Goal: Transaction & Acquisition: Purchase product/service

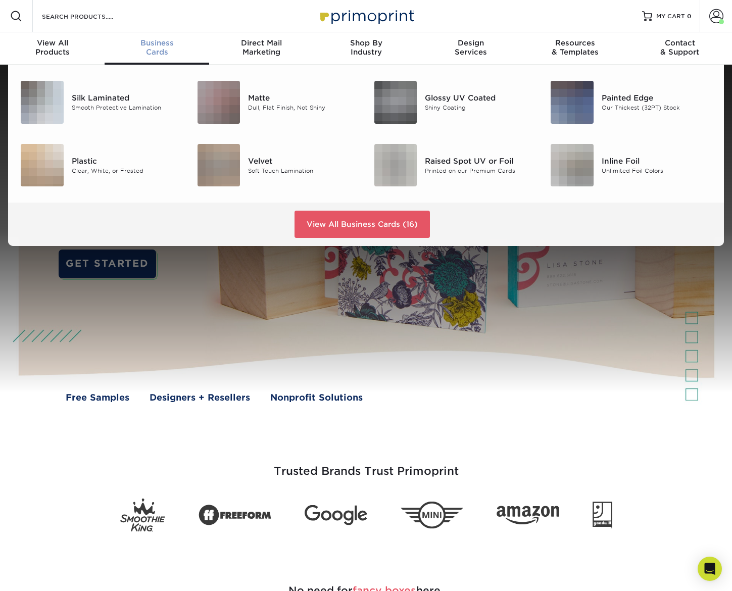
click at [138, 44] on span "Business" at bounding box center [157, 42] width 105 height 9
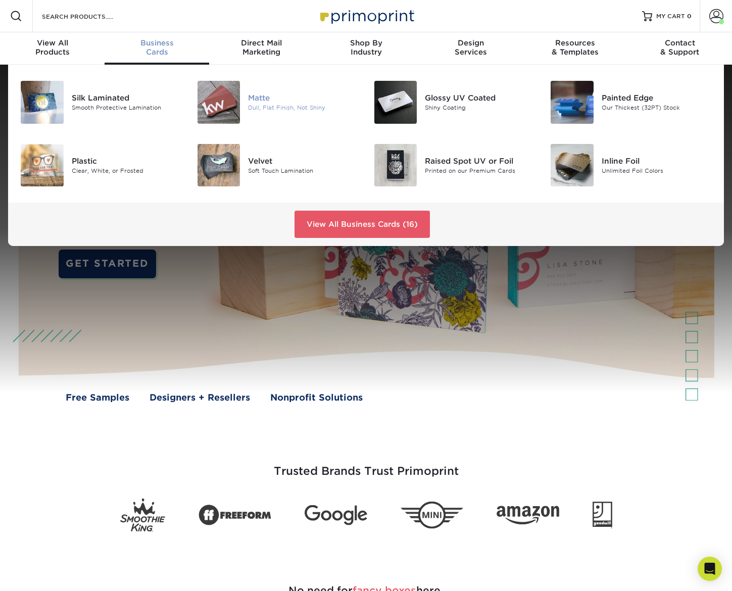
click at [231, 109] on img at bounding box center [218, 102] width 43 height 43
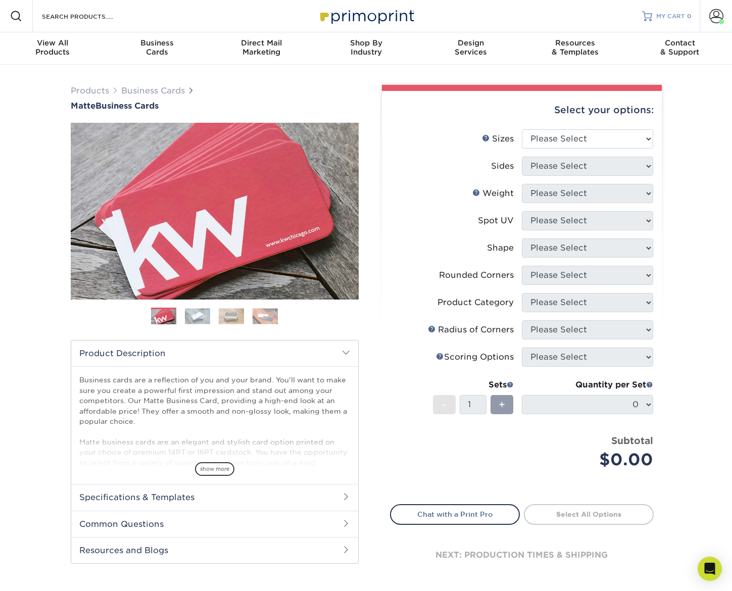
click at [672, 17] on span "MY CART" at bounding box center [670, 16] width 29 height 9
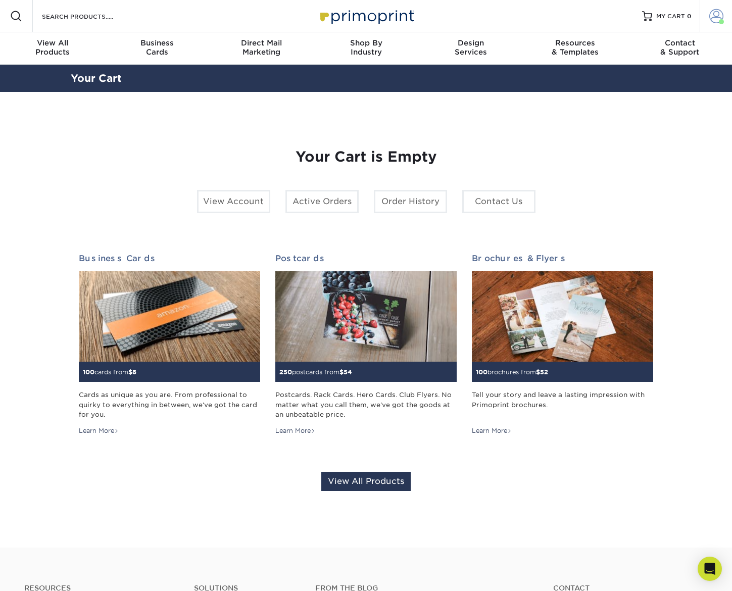
click at [719, 14] on span at bounding box center [716, 16] width 14 height 14
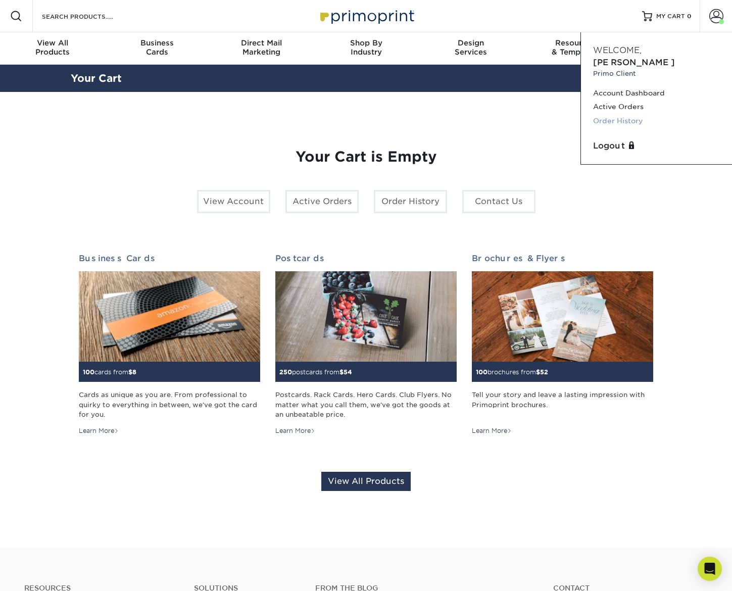
click at [632, 114] on link "Order History" at bounding box center [656, 121] width 127 height 14
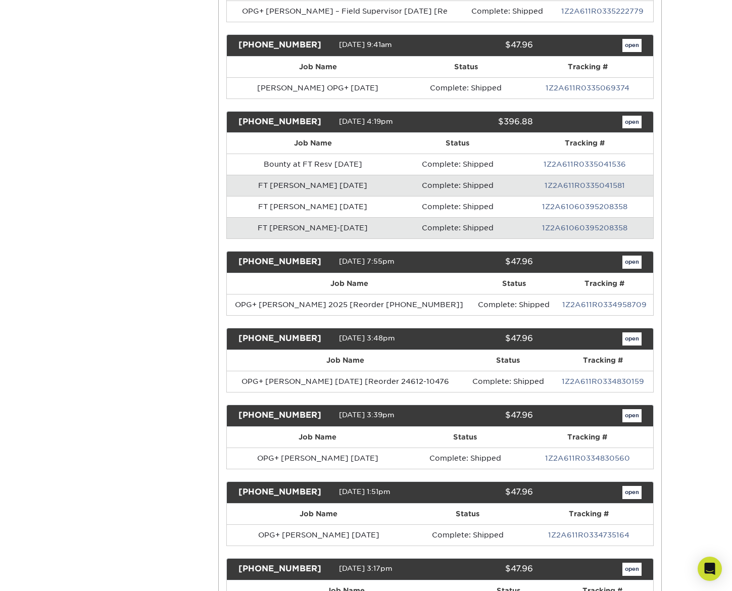
scroll to position [373, 0]
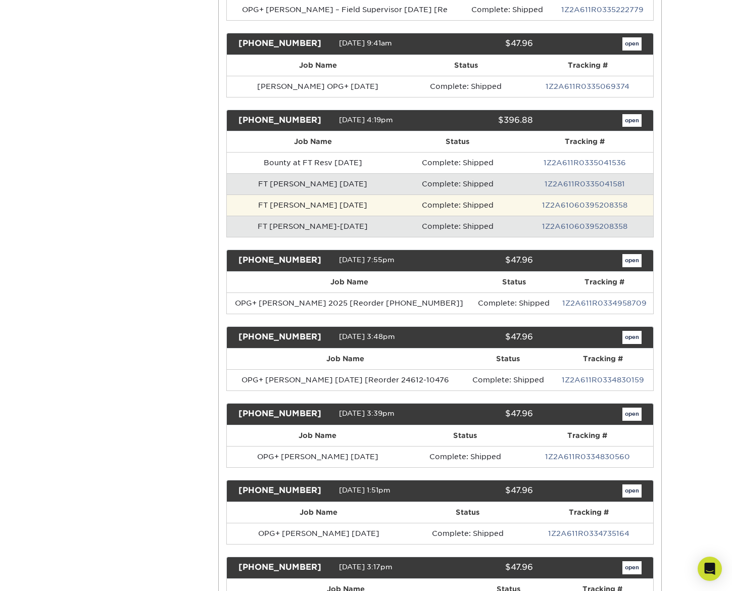
click at [325, 206] on td "FT [PERSON_NAME] [DATE]" at bounding box center [313, 204] width 172 height 21
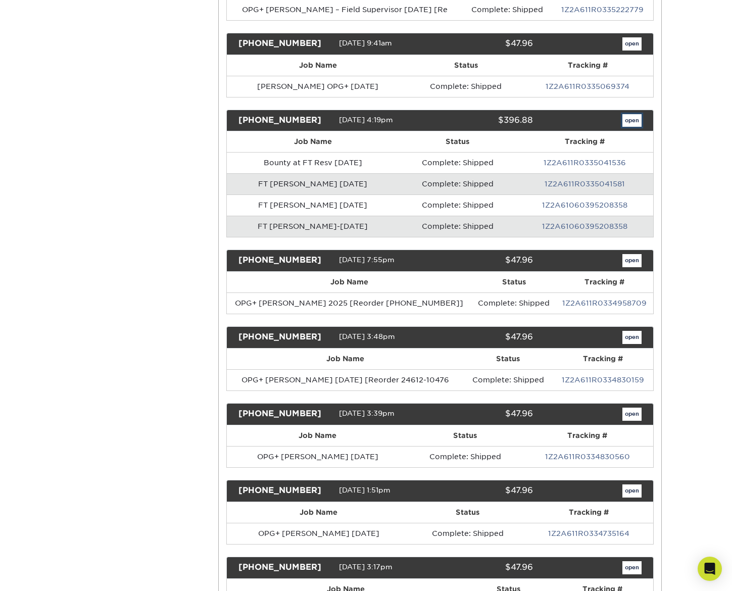
click at [629, 120] on link "open" at bounding box center [631, 120] width 19 height 13
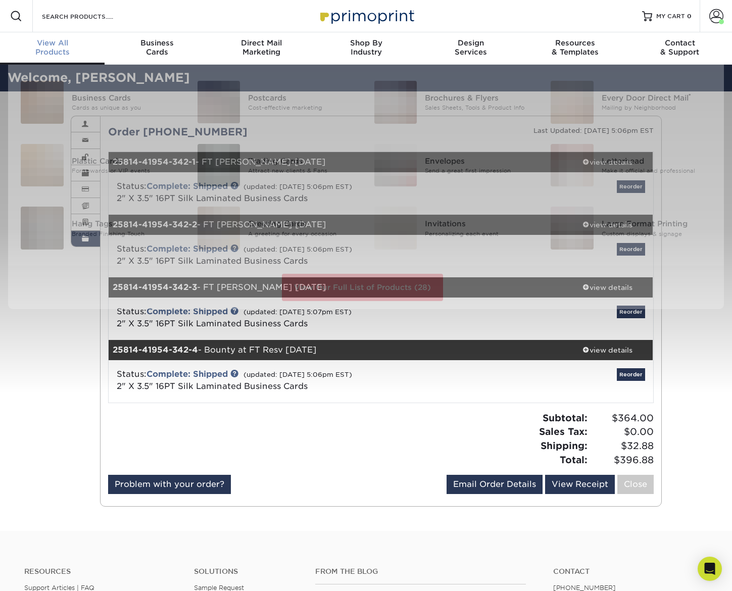
click at [52, 46] on span "View All" at bounding box center [52, 42] width 105 height 9
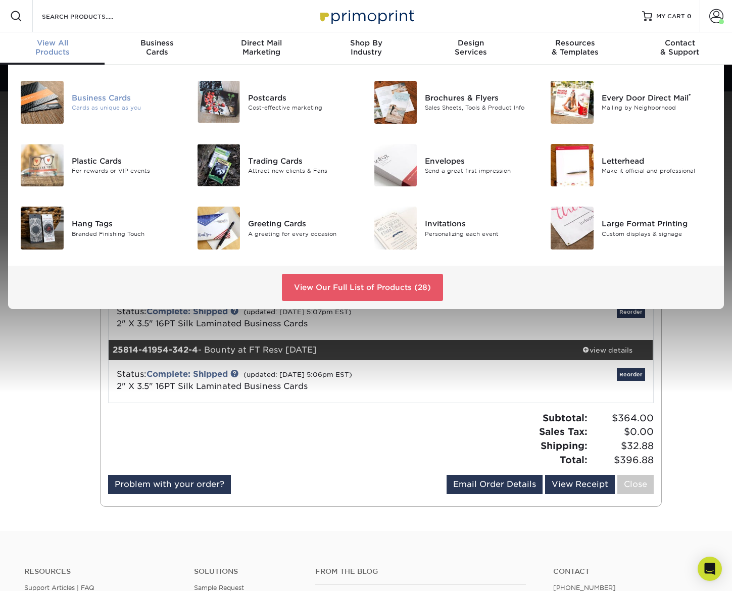
click at [53, 98] on img at bounding box center [42, 102] width 43 height 43
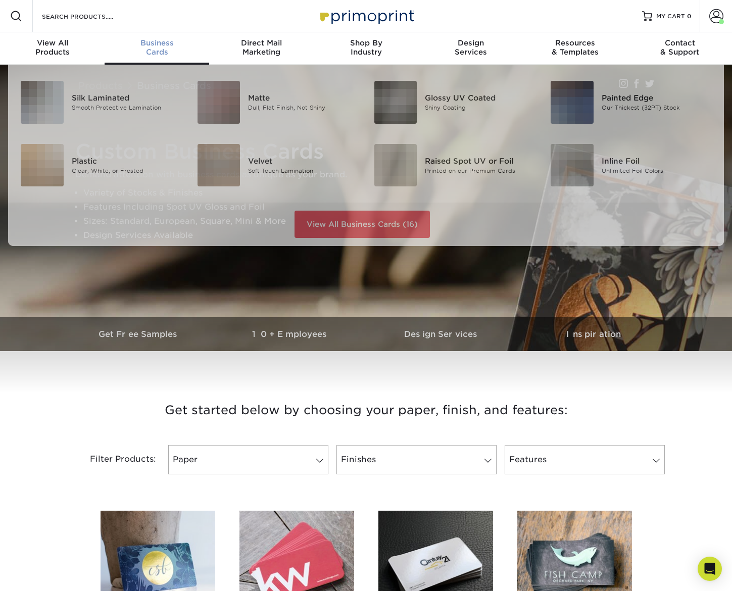
click at [160, 42] on span "Business" at bounding box center [157, 42] width 105 height 9
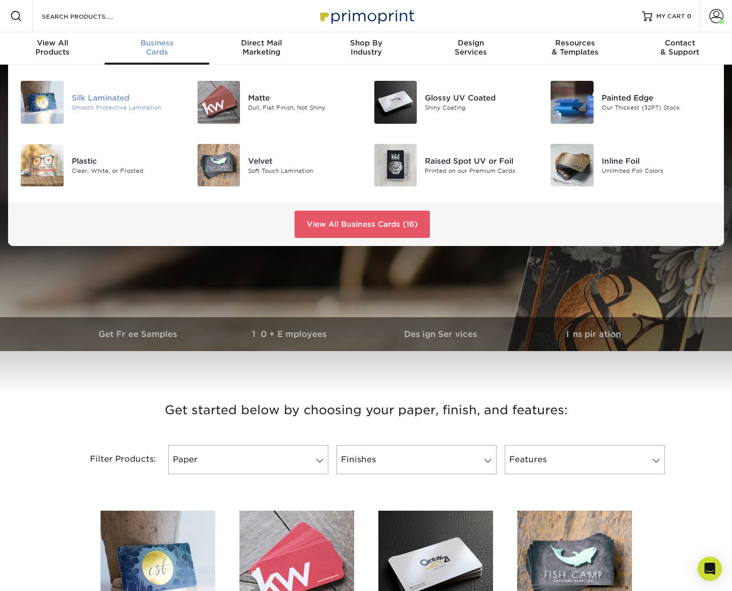
click at [43, 107] on img at bounding box center [42, 102] width 43 height 43
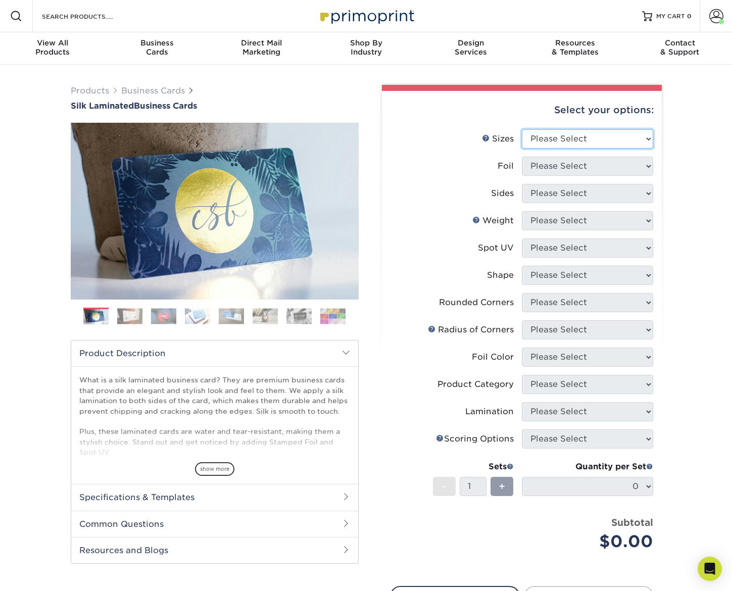
click at [543, 135] on select "Please Select 1.5" x 3.5" - Mini 1.75" x 3.5" - Mini 2" x 2" - Square 2" x 3" -…" at bounding box center [587, 138] width 131 height 19
select select "2.00x3.50"
click at [522, 129] on select "Please Select 1.5" x 3.5" - Mini 1.75" x 3.5" - Mini 2" x 2" - Square 2" x 3" -…" at bounding box center [587, 138] width 131 height 19
click at [559, 167] on select "Please Select Yes No" at bounding box center [587, 166] width 131 height 19
select select "0"
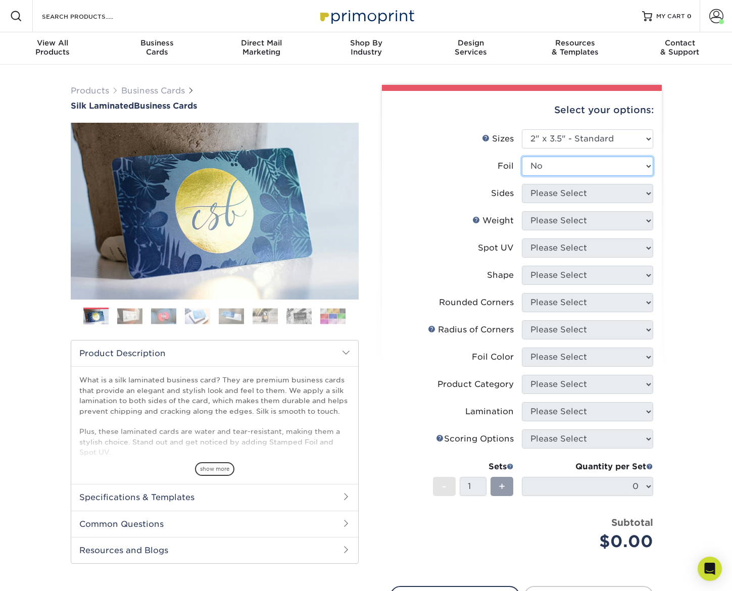
click at [522, 157] on select "Please Select Yes No" at bounding box center [587, 166] width 131 height 19
click at [558, 188] on select "Please Select Print Both Sides Print Front Only" at bounding box center [587, 193] width 131 height 19
select select "13abbda7-1d64-4f25-8bb2-c179b224825d"
click at [522, 184] on select "Please Select Print Both Sides Print Front Only" at bounding box center [587, 193] width 131 height 19
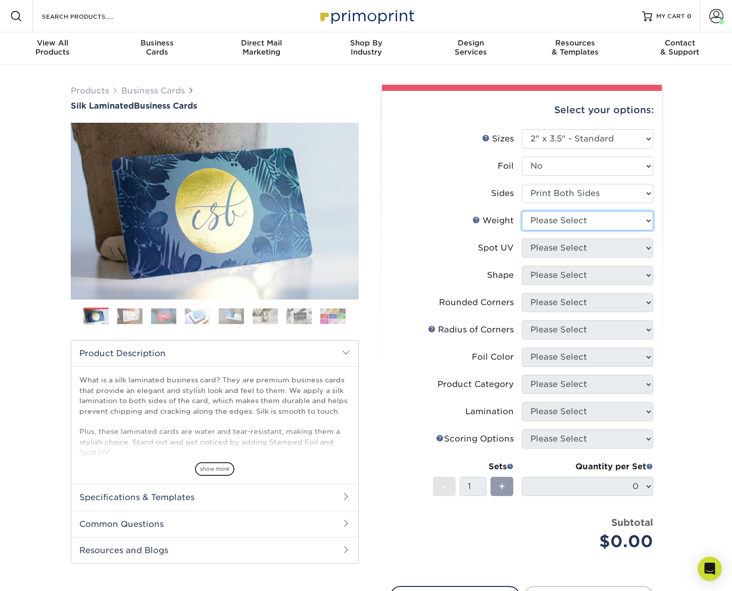
click at [566, 222] on select "Please Select 16PT" at bounding box center [587, 220] width 131 height 19
select select "16PT"
click at [522, 211] on select "Please Select 16PT" at bounding box center [587, 220] width 131 height 19
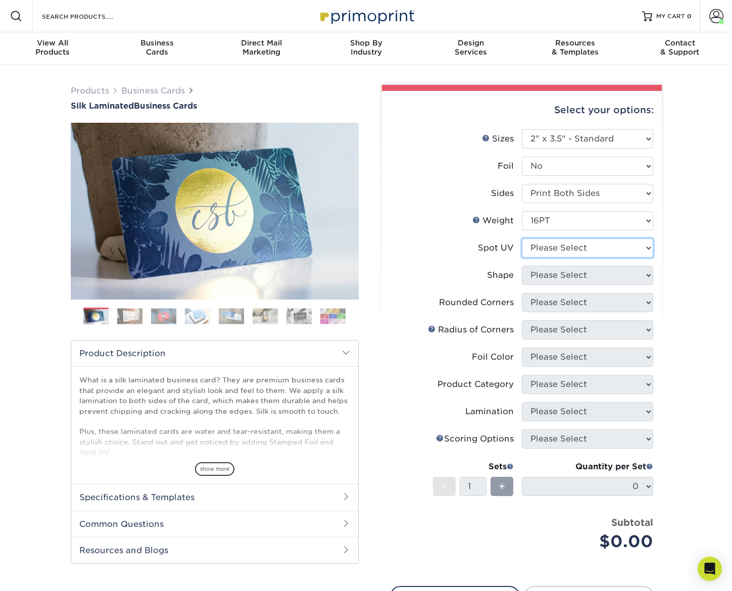
click at [559, 242] on select "Please Select No Spot UV Front and Back (Both Sides) Front Only Back Only" at bounding box center [587, 247] width 131 height 19
select select "3"
click at [522, 238] on select "Please Select No Spot UV Front and Back (Both Sides) Front Only Back Only" at bounding box center [587, 247] width 131 height 19
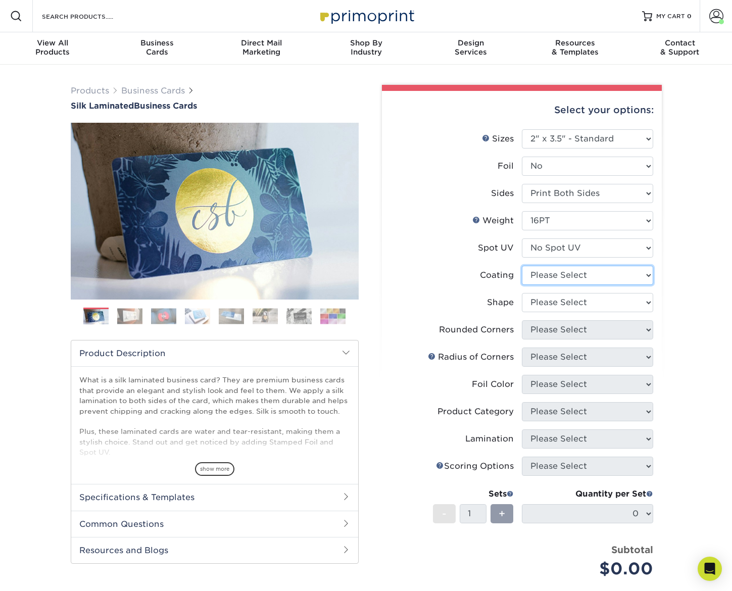
click at [555, 272] on select at bounding box center [587, 275] width 131 height 19
select select "3e7618de-abca-4bda-9f97-8b9129e913d8"
click at [522, 266] on select at bounding box center [587, 275] width 131 height 19
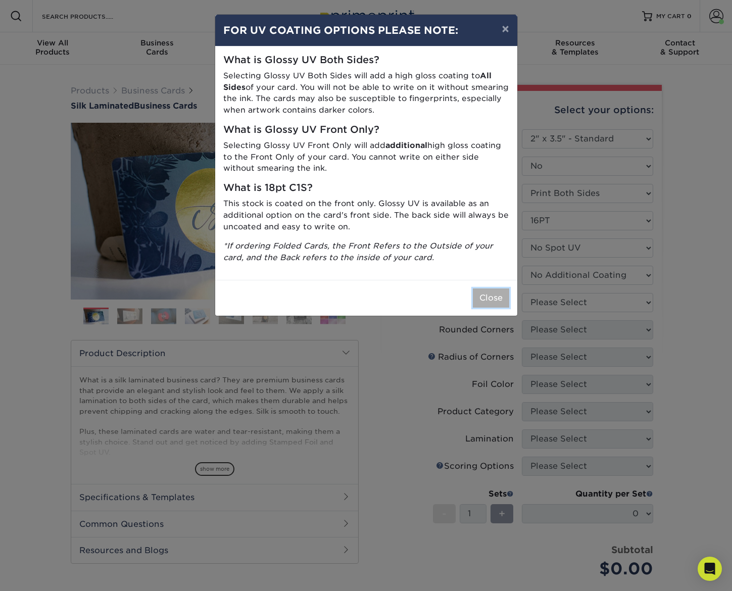
click at [484, 292] on button "Close" at bounding box center [491, 297] width 36 height 19
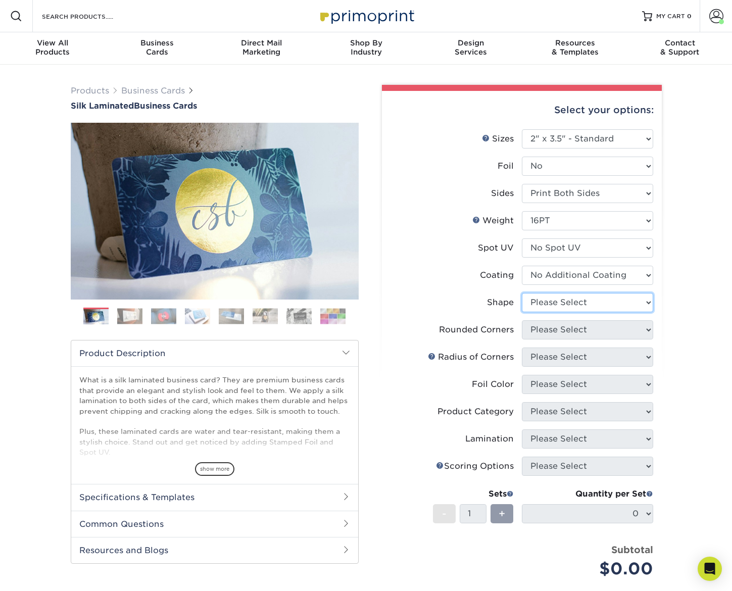
click at [566, 301] on select "Please Select Standard Oval" at bounding box center [587, 302] width 131 height 19
select select "standard"
click at [522, 293] on select "Please Select Standard Oval" at bounding box center [587, 302] width 131 height 19
click at [557, 328] on select "Please Select Yes - Round 2 Corners Yes - Round 4 Corners No" at bounding box center [587, 329] width 131 height 19
select select "0"
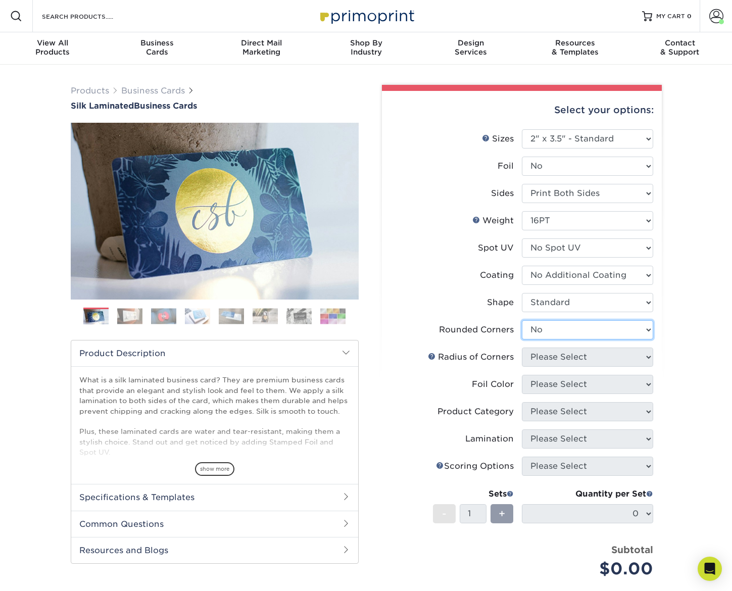
click at [522, 320] on select "Please Select Yes - Round 2 Corners Yes - Round 4 Corners No" at bounding box center [587, 329] width 131 height 19
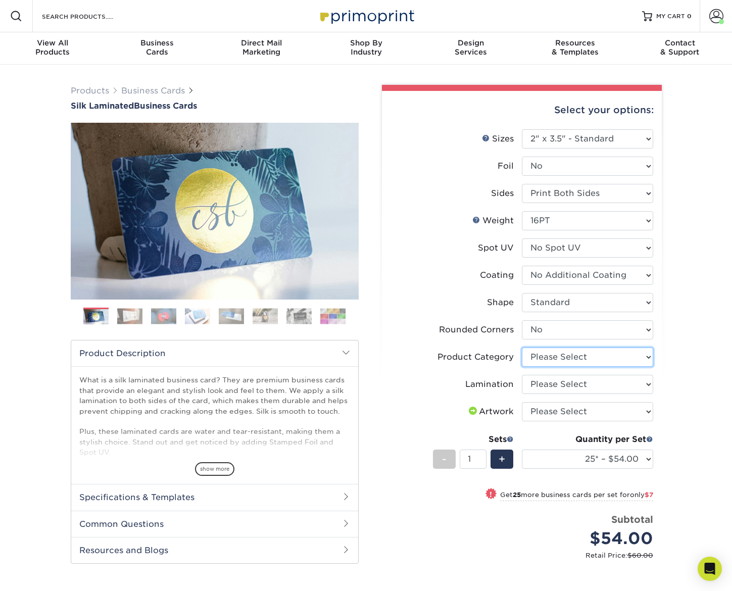
click at [553, 357] on select "Please Select Business Cards" at bounding box center [587, 356] width 131 height 19
select select "3b5148f1-0588-4f88-a218-97bcfdce65c1"
click at [522, 347] on select "Please Select Business Cards" at bounding box center [587, 356] width 131 height 19
click at [553, 384] on select "Please Select Silk" at bounding box center [587, 384] width 131 height 19
select select "ccacb42f-45f7-42d3-bbd3-7c8421cf37f0"
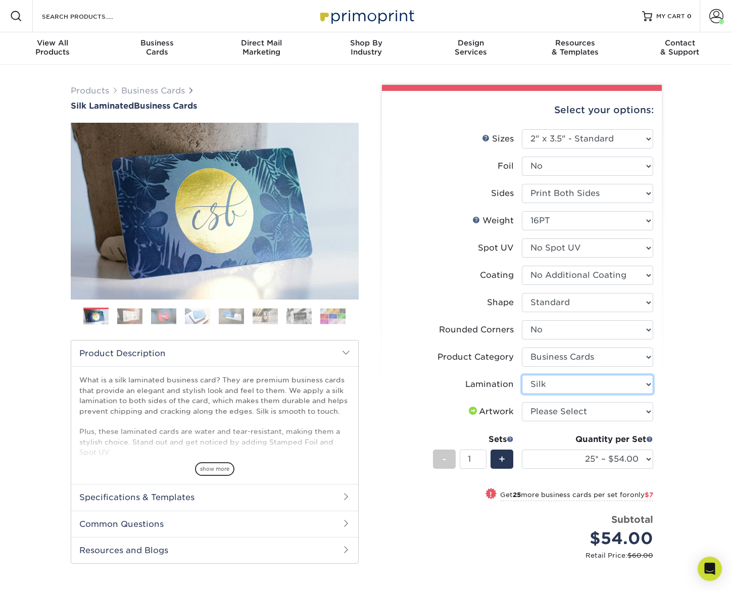
click at [522, 375] on select "Please Select Silk" at bounding box center [587, 384] width 131 height 19
click at [547, 410] on select "Please Select I will upload files I need a design - $100" at bounding box center [587, 411] width 131 height 19
select select "upload"
click at [522, 402] on select "Please Select I will upload files I need a design - $100" at bounding box center [587, 411] width 131 height 19
click at [554, 462] on select "25* – $54.00 50* – $61.00 75* – $68.00 100* – $75.00 250* – $82.00 500 – $86.00…" at bounding box center [587, 458] width 131 height 19
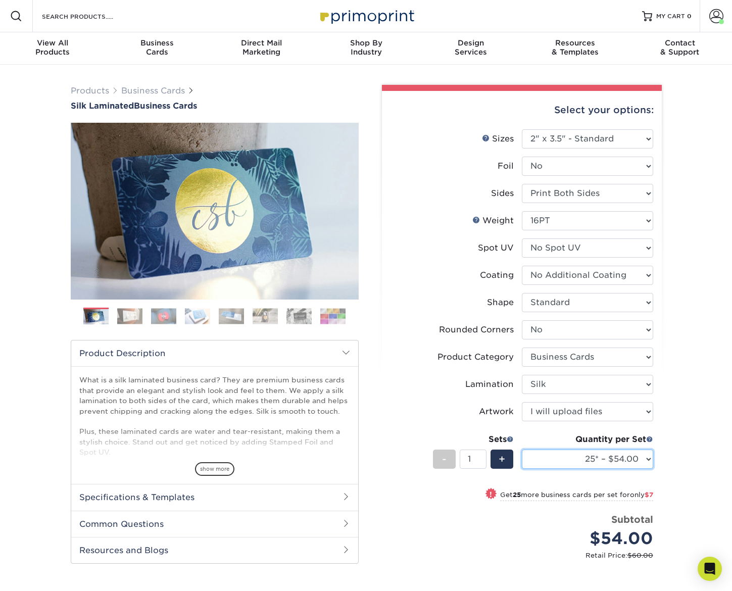
select select "250* – $82.00"
click at [522, 449] on select "25* – $54.00 50* – $61.00 75* – $68.00 100* – $75.00 250* – $82.00 500 – $86.00…" at bounding box center [587, 458] width 131 height 19
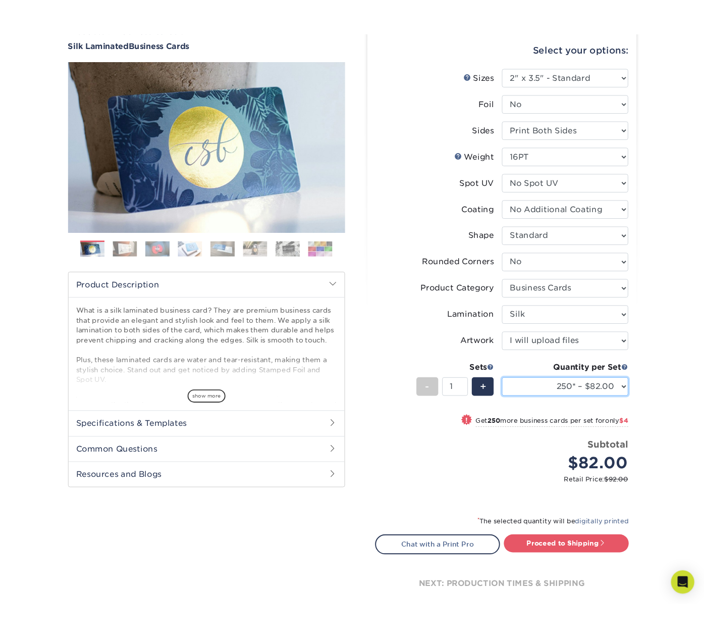
scroll to position [94, 0]
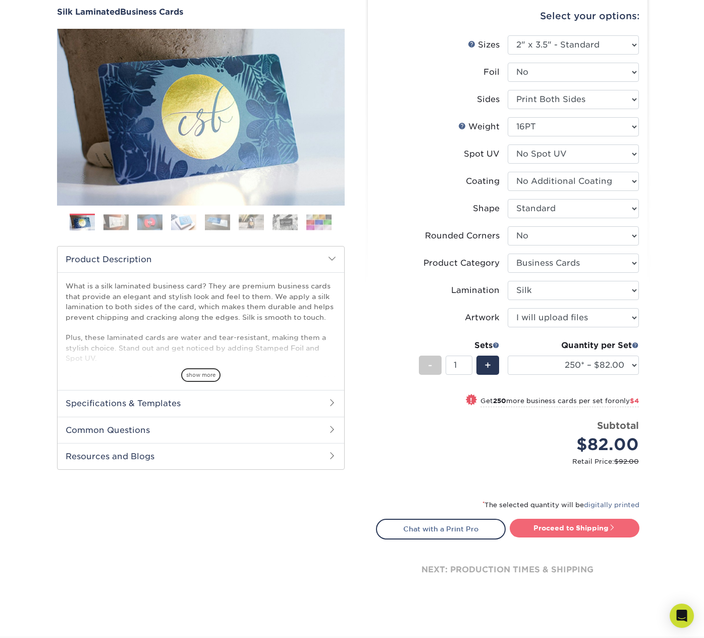
click at [558, 527] on link "Proceed to Shipping" at bounding box center [575, 528] width 130 height 18
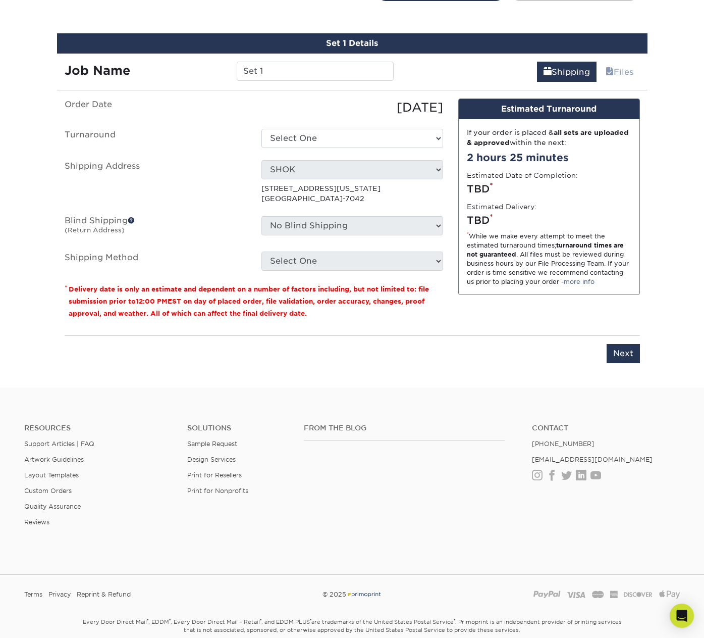
scroll to position [640, 0]
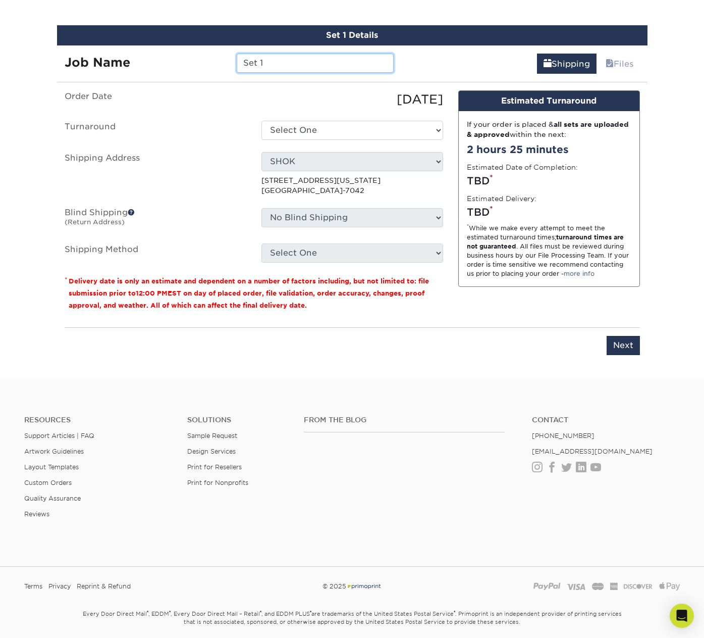
drag, startPoint x: 273, startPoint y: 64, endPoint x: 198, endPoint y: 58, distance: 75.0
click at [198, 58] on div "Job Name Set 1" at bounding box center [229, 63] width 345 height 19
click at [242, 65] on input "Kayla Keating" at bounding box center [315, 63] width 157 height 19
click at [349, 63] on input "FT-Kayla Keating" at bounding box center [315, 63] width 157 height 19
type input "FT-[PERSON_NAME] [DATE]"
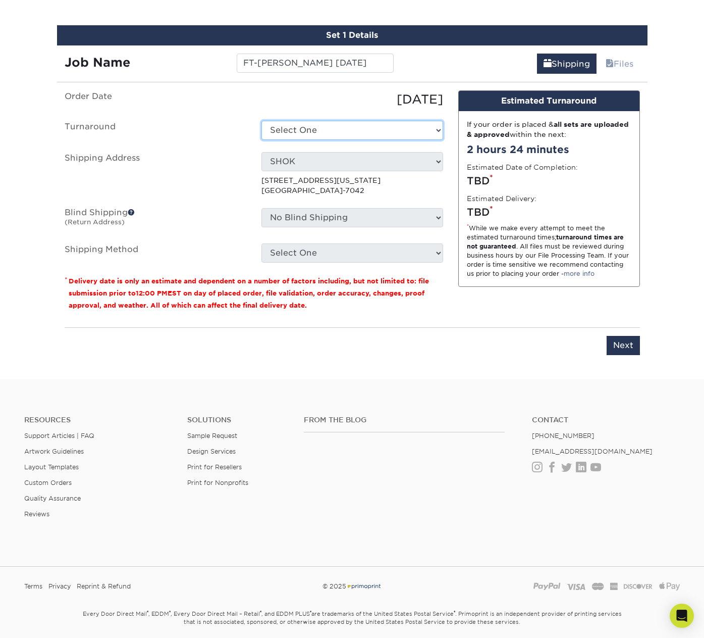
click at [341, 131] on select "Select One 2-4 Business Days 2 Day Next Business Day" at bounding box center [353, 130] width 182 height 19
select select "d1b63c63-e638-46b8-b171-df9c8cedce0d"
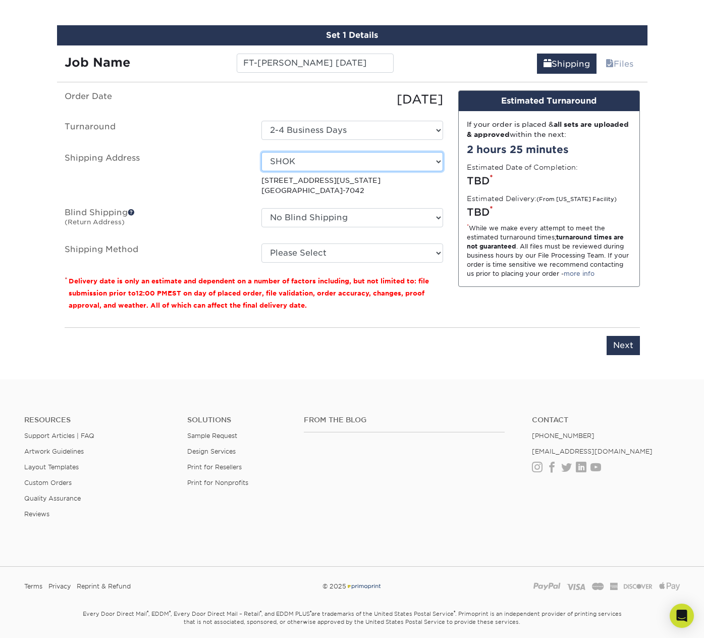
click at [292, 164] on select "Select One Antonia Duncan AVANT -GARDE DESIGN BankAmericard BTD Charles Gray Ch…" at bounding box center [353, 161] width 182 height 19
select select "42053"
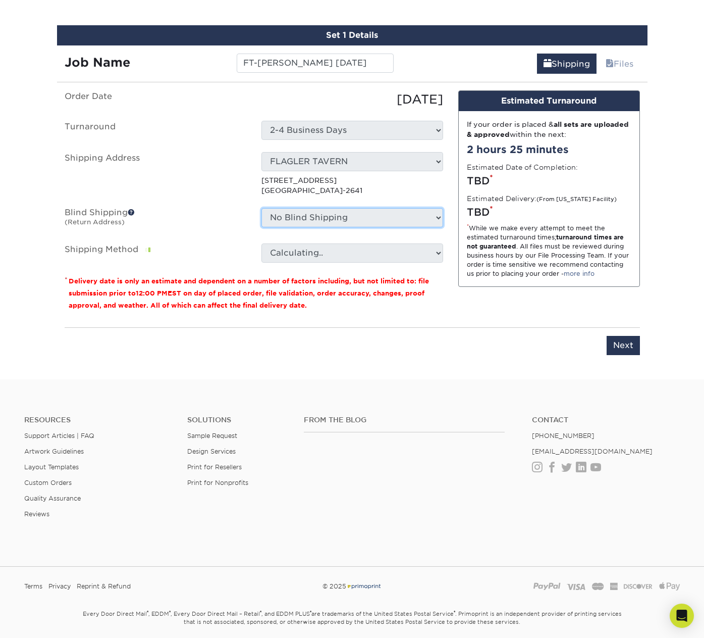
click at [325, 219] on select "No Blind Shipping Antonia Duncan AVANT -GARDE DESIGN BankAmericard BTD Charles …" at bounding box center [353, 217] width 182 height 19
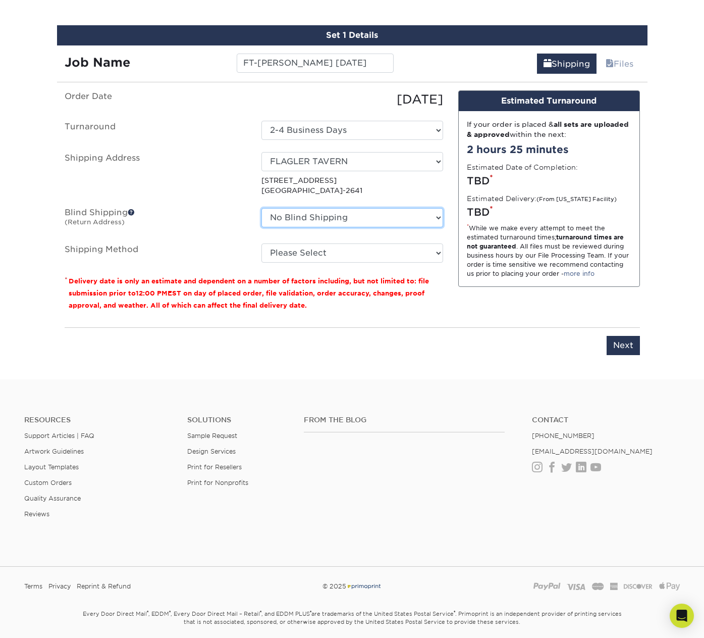
select select "283346"
click at [262, 208] on select "No Blind Shipping Antonia Duncan AVANT -GARDE DESIGN BankAmericard BTD Charles …" at bounding box center [353, 217] width 182 height 19
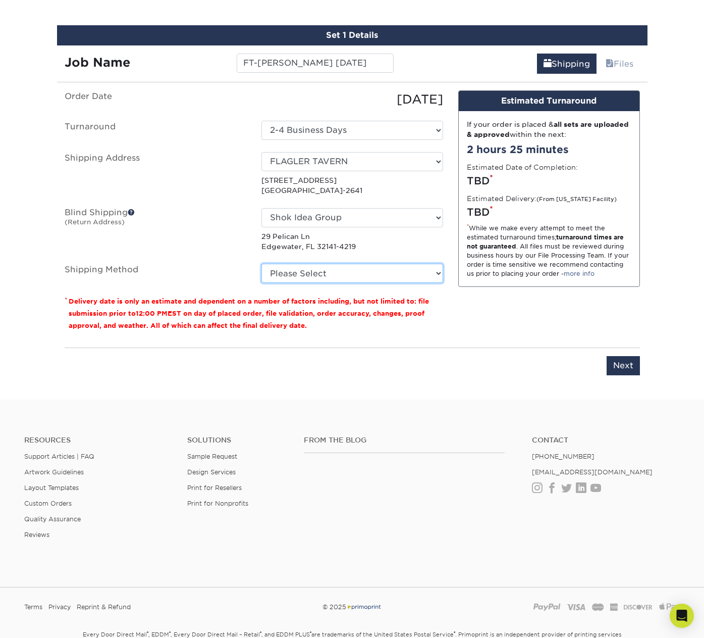
click at [324, 270] on select "Please Select Ground Shipping (+$7.84) 3 Day Shipping Service (+$15.34) 2 Day A…" at bounding box center [353, 273] width 182 height 19
select select "03"
click at [262, 264] on select "Please Select Ground Shipping (+$7.84) 3 Day Shipping Service (+$15.34) 2 Day A…" at bounding box center [353, 273] width 182 height 19
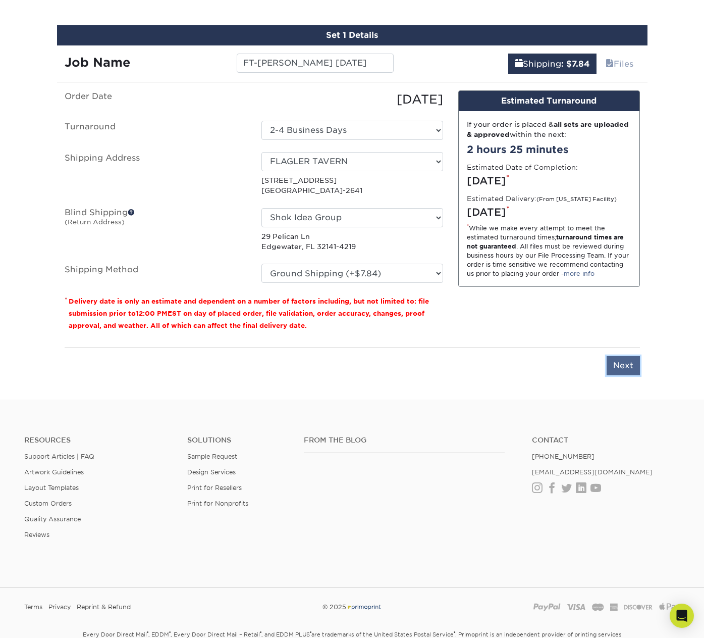
click at [619, 365] on input "Next" at bounding box center [623, 365] width 33 height 19
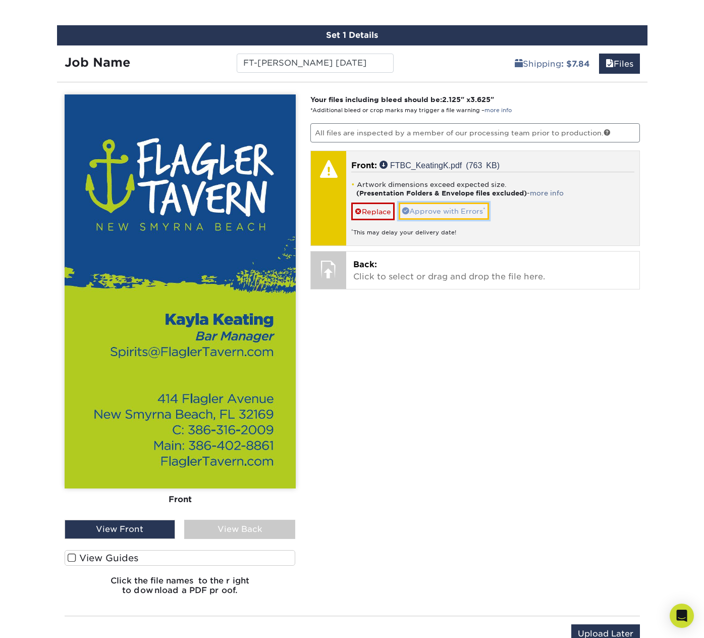
click at [453, 212] on link "Approve with Errors *" at bounding box center [444, 210] width 90 height 17
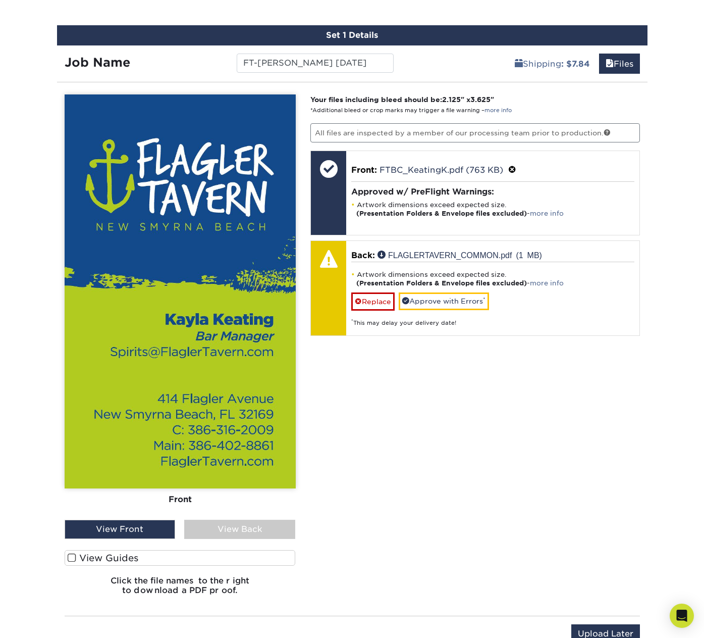
scroll to position [632, 0]
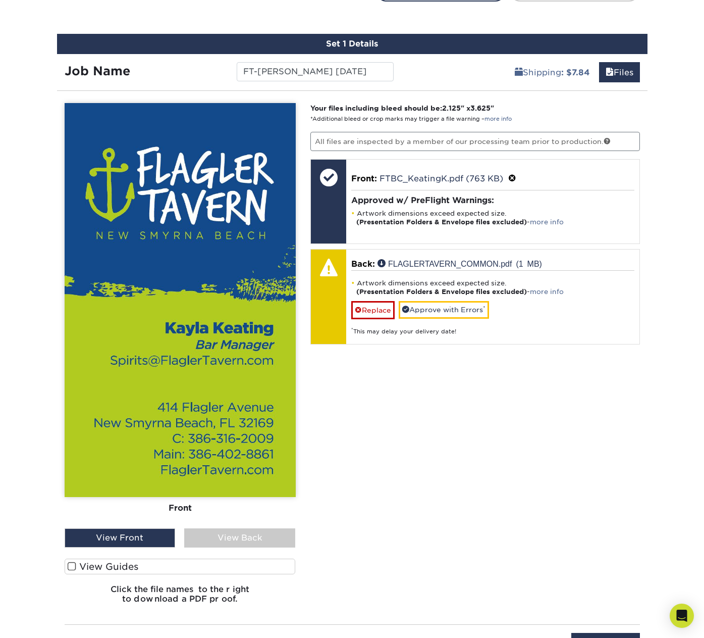
click at [241, 538] on div "View Back" at bounding box center [239, 537] width 111 height 19
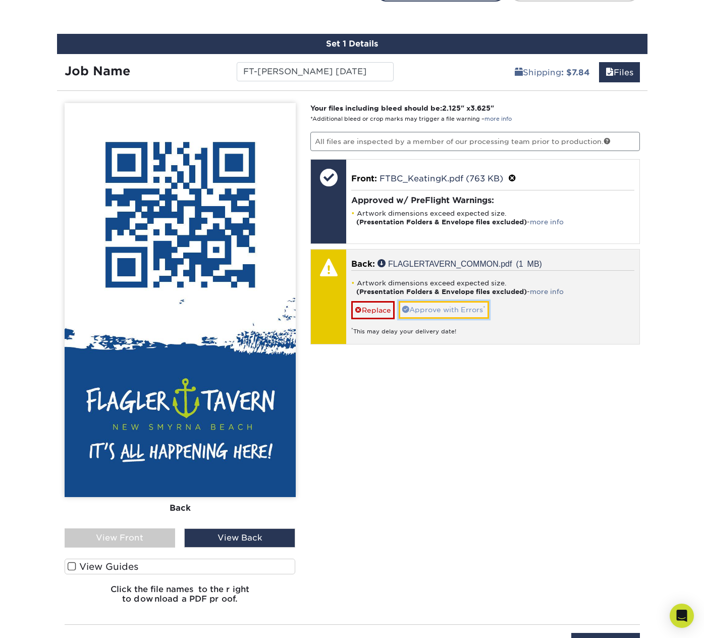
click at [421, 312] on link "Approve with Errors *" at bounding box center [444, 309] width 90 height 17
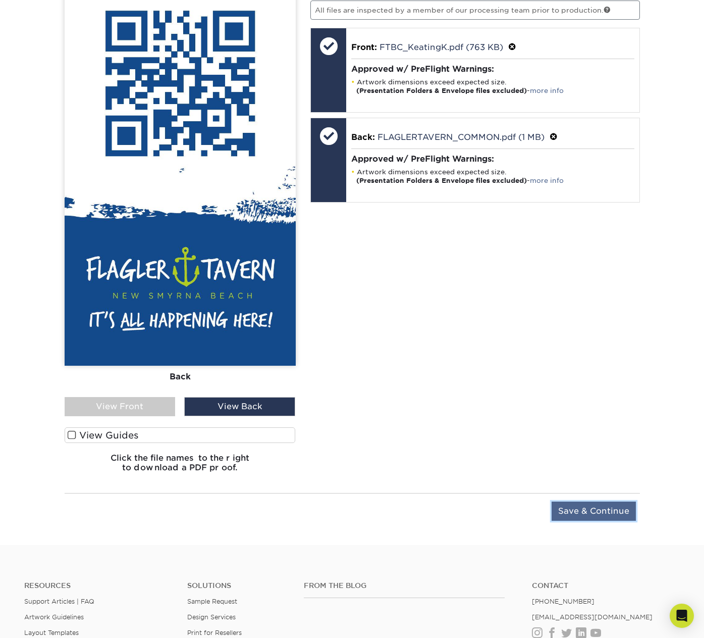
click at [631, 516] on input "Save & Continue" at bounding box center [594, 510] width 84 height 19
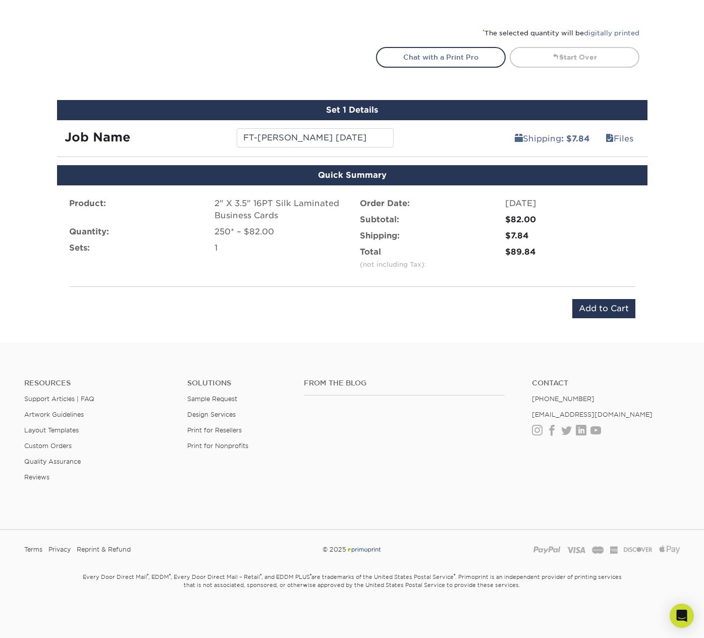
scroll to position [566, 0]
click at [599, 310] on input "Add to Cart" at bounding box center [604, 308] width 63 height 19
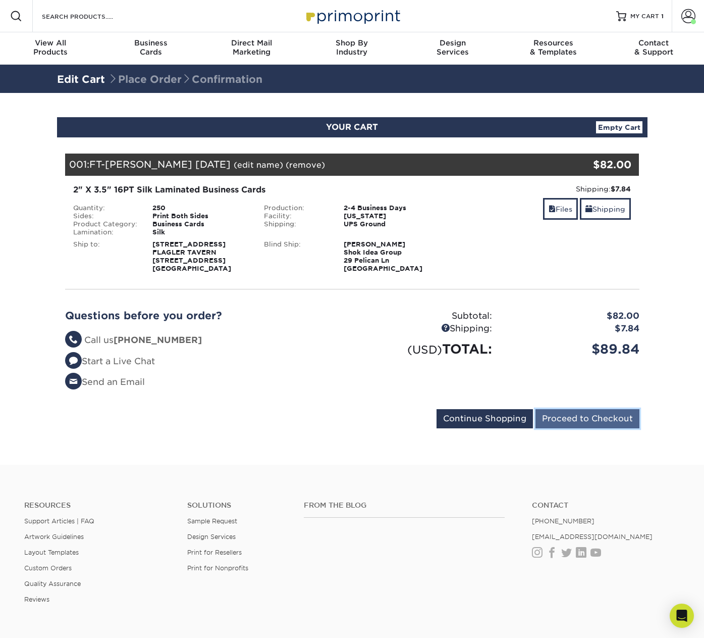
click at [615, 428] on input "Proceed to Checkout" at bounding box center [588, 418] width 104 height 19
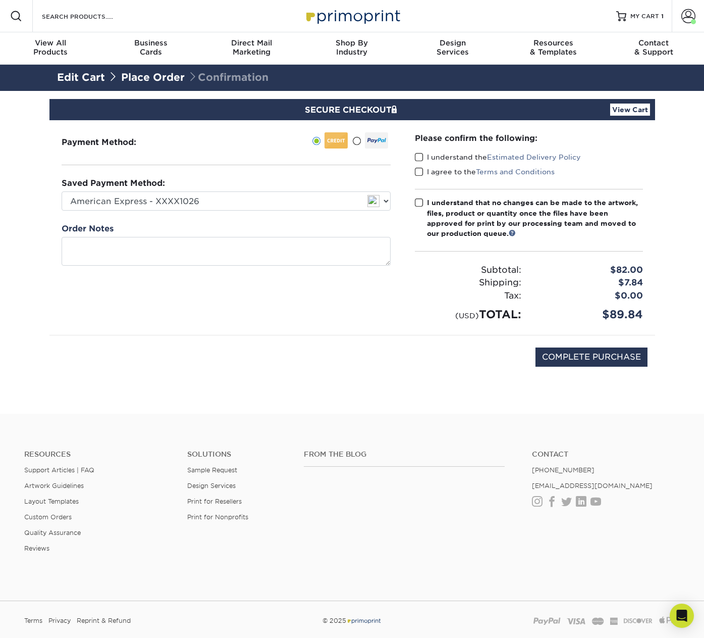
click at [418, 157] on span at bounding box center [419, 158] width 9 height 10
click at [0, 0] on input "I understand the Estimated Delivery Policy" at bounding box center [0, 0] width 0 height 0
click at [420, 173] on span at bounding box center [419, 172] width 9 height 10
click at [0, 0] on input "I agree to the Terms and Conditions" at bounding box center [0, 0] width 0 height 0
click at [421, 201] on span at bounding box center [419, 203] width 9 height 10
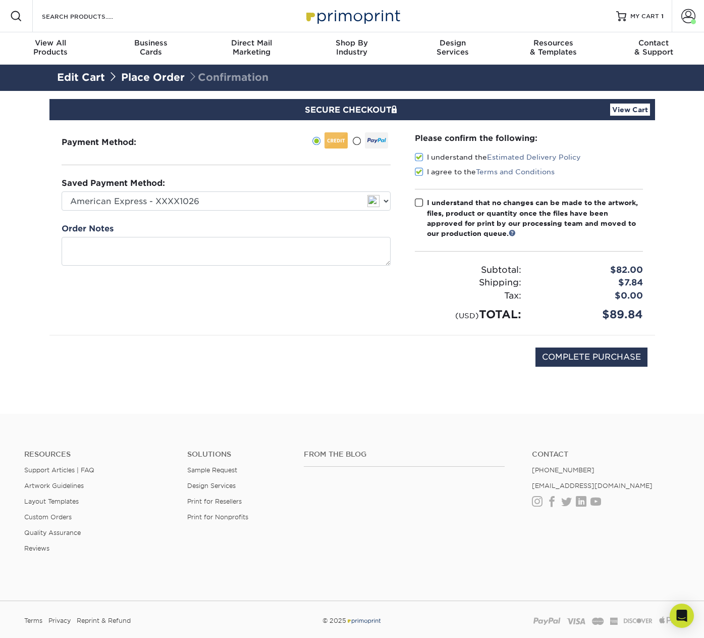
click at [0, 0] on input "I understand that no changes can be made to the artwork, files, product or quan…" at bounding box center [0, 0] width 0 height 0
click at [574, 358] on input "COMPLETE PURCHASE" at bounding box center [592, 356] width 112 height 19
type input "PROCESSING, PLEASE WAIT..."
